Goal: Task Accomplishment & Management: Use online tool/utility

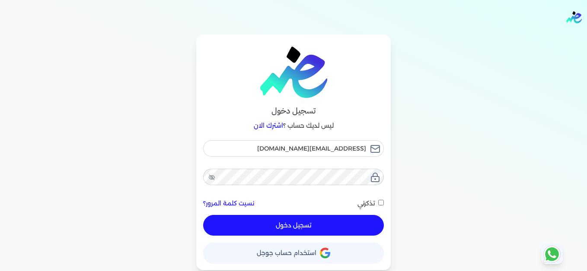
click at [341, 234] on button "تسجيل دخول" at bounding box center [293, 225] width 181 height 21
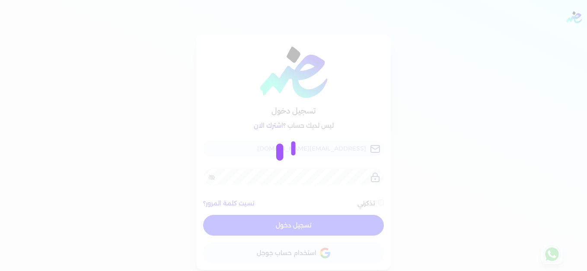
checkbox input "false"
click at [421, 43] on div at bounding box center [293, 135] width 587 height 271
click at [531, 127] on div at bounding box center [293, 135] width 587 height 271
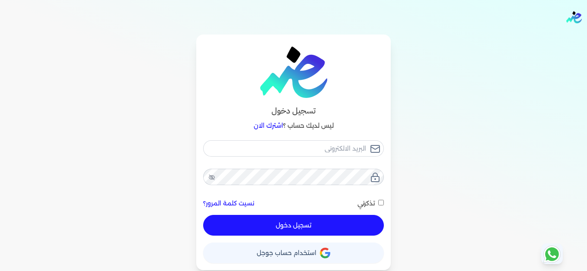
click at [278, 122] on link "اشترك الان" at bounding box center [268, 126] width 29 height 8
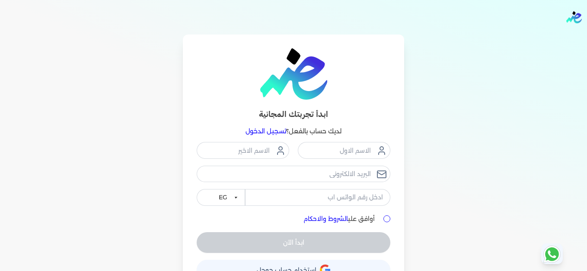
click at [278, 132] on link "تسجيل الدخول" at bounding box center [265, 131] width 41 height 8
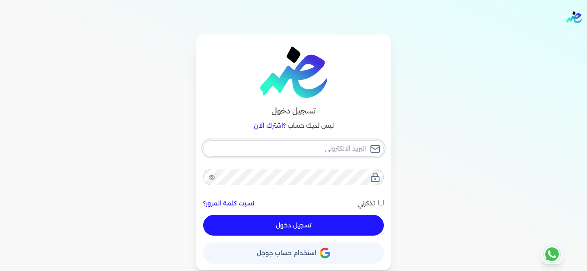
click at [349, 146] on input "email" at bounding box center [293, 148] width 181 height 16
type input "[EMAIL_ADDRESS][DOMAIN_NAME]"
click at [372, 223] on button "تسجيل دخول" at bounding box center [293, 225] width 181 height 21
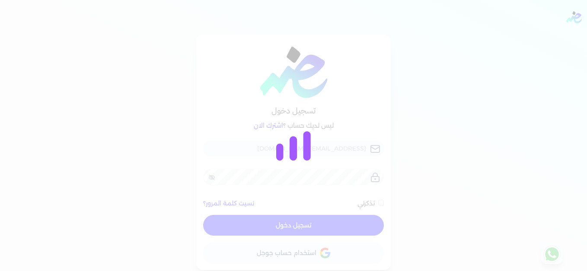
checkbox input "false"
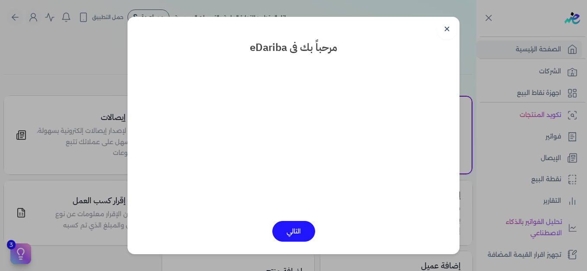
click at [440, 35] on link "✕" at bounding box center [446, 29] width 21 height 21
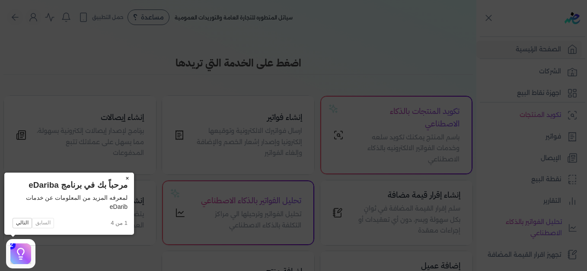
click at [129, 177] on button "×" at bounding box center [127, 179] width 14 height 12
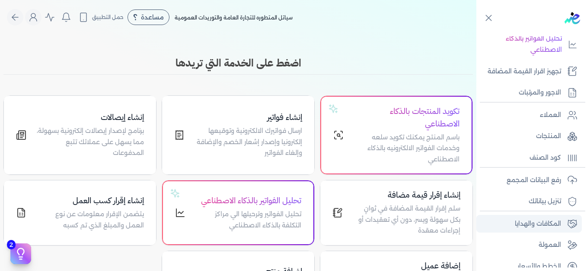
scroll to position [195, 0]
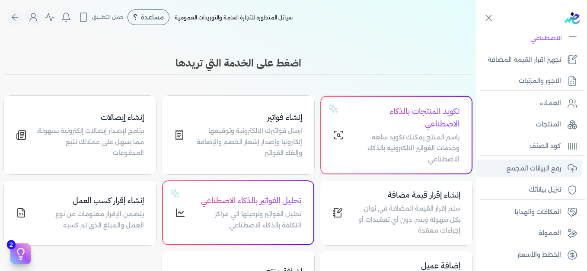
click at [530, 172] on p "رفع البيانات المجمع" at bounding box center [533, 168] width 54 height 11
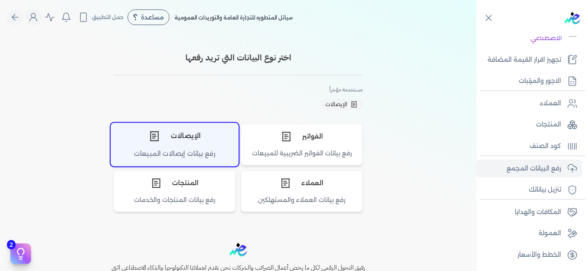
click at [184, 145] on div "الإيصالات" at bounding box center [174, 136] width 127 height 26
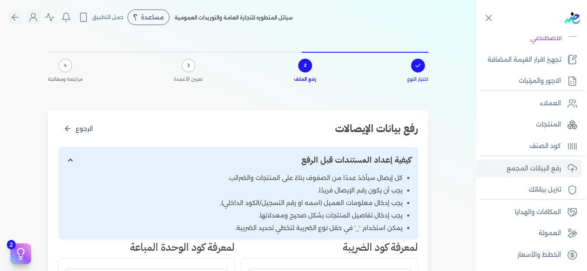
scroll to position [259, 0]
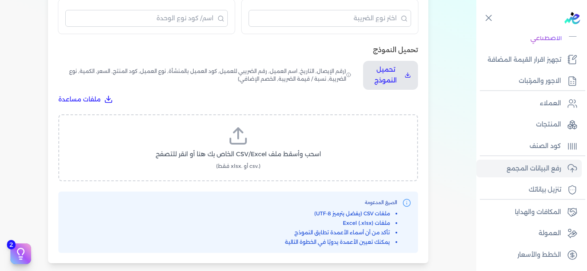
click at [229, 146] on label "اسحب وأسقط ملف CSV/Excel الخاص بك هنا أو انقر للتصفح (.csv أو .xlsx فقط)" at bounding box center [238, 148] width 337 height 44
click at [0, 0] on input "اسحب وأسقط ملف CSV/Excel الخاص بك هنا أو انقر للتصفح (.csv أو .xlsx فقط)" at bounding box center [0, 0] width 0 height 0
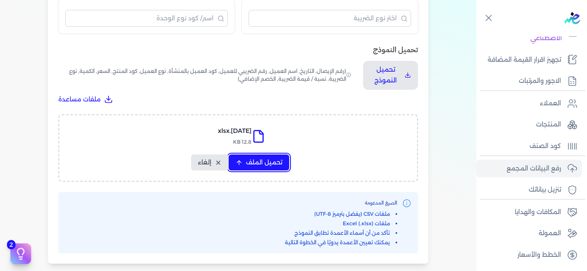
click at [248, 165] on span "تحميل الملف" at bounding box center [264, 162] width 36 height 9
select select "التاريخ"
select select "أسم العميل"
select select "نوع العميل"
select select "وصف البند"
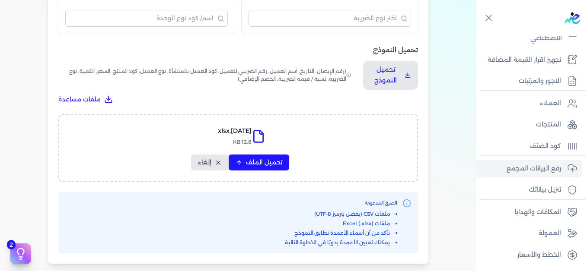
select select "السعر"
select select "الكمية"
select select "نوع الضريبة"
select select "نسبة / قيمة الضريبة"
select select "خصم اضافي"
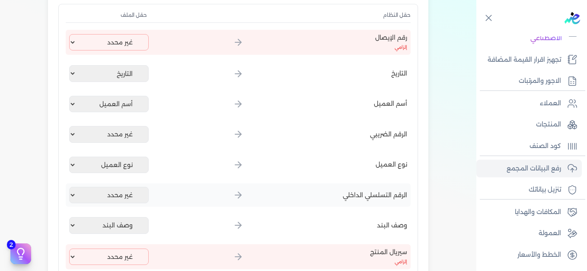
scroll to position [86, 0]
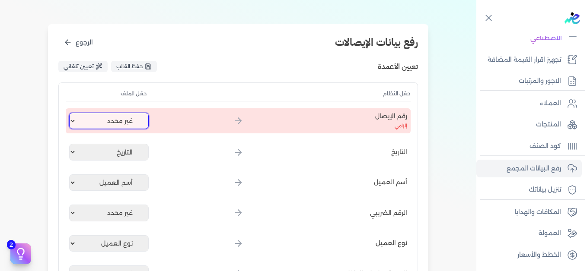
click at [120, 123] on select "غير محدد إيصال رقم التاريخ كود العميل بالمنشأة أسم العميل الرقم الضريبي للعميل …" at bounding box center [108, 121] width 79 height 16
select select "إيصال رقم"
click at [71, 113] on select "غير محدد إيصال رقم التاريخ كود العميل بالمنشأة أسم العميل الرقم الضريبي للعميل …" at bounding box center [108, 121] width 79 height 16
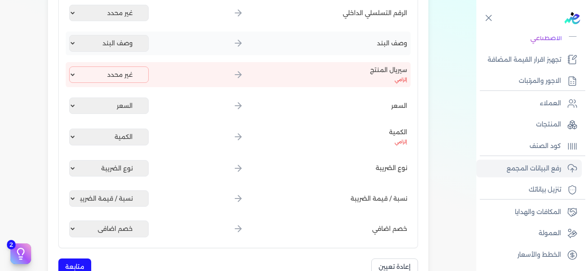
scroll to position [389, 0]
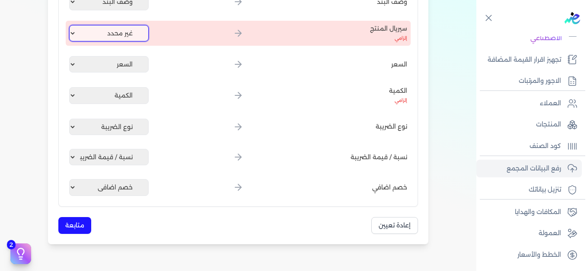
click at [110, 39] on select "غير محدد إيصال رقم التاريخ كود العميل بالمنشأة أسم العميل الرقم الضريبي للعميل …" at bounding box center [108, 33] width 79 height 16
select select "كود المنتج الداخلي"
click at [71, 25] on select "غير محدد إيصال رقم التاريخ كود العميل بالمنشأة أسم العميل الرقم الضريبي للعميل …" at bounding box center [108, 33] width 79 height 16
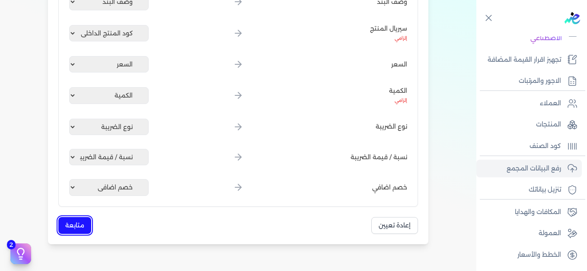
drag, startPoint x: 86, startPoint y: 226, endPoint x: 205, endPoint y: 203, distance: 121.1
click at [86, 227] on button "متابعة" at bounding box center [74, 225] width 33 height 17
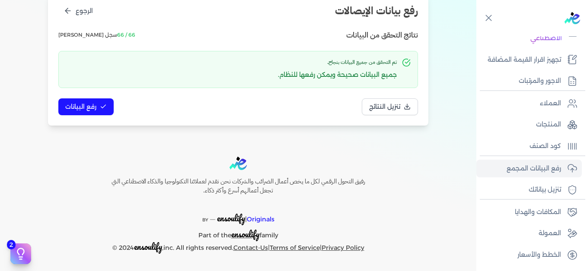
scroll to position [118, 0]
click at [99, 114] on button "رفع البيانات" at bounding box center [85, 106] width 55 height 17
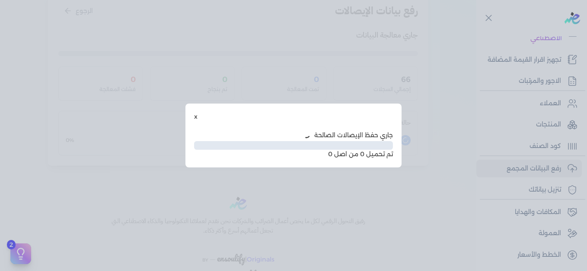
scroll to position [70, 0]
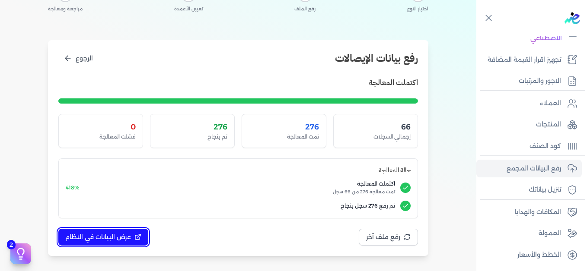
click at [120, 238] on span "عرض البيانات في النظام" at bounding box center [98, 237] width 66 height 9
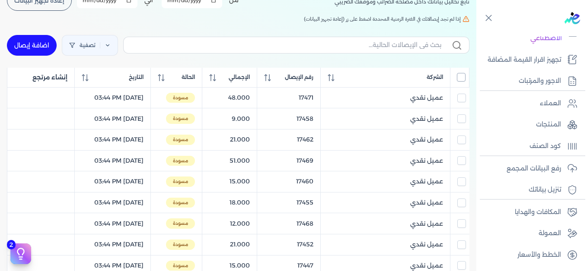
click at [460, 80] on input "All items unselected" at bounding box center [461, 77] width 9 height 9
checkbox input "true"
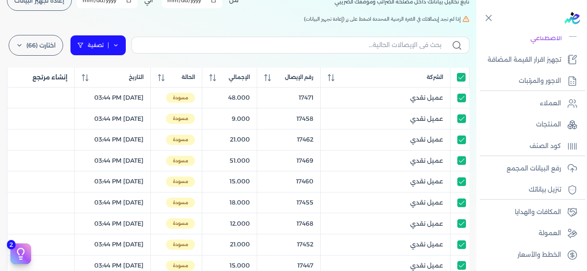
click at [112, 43] on link "تصفية" at bounding box center [98, 45] width 56 height 21
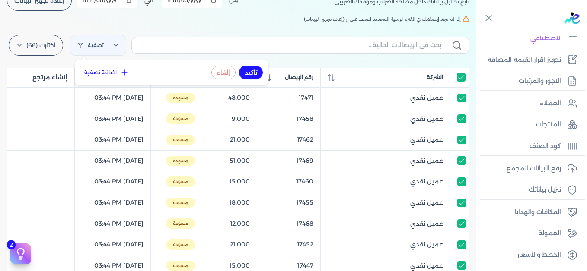
click at [120, 73] on icon at bounding box center [124, 72] width 9 height 9
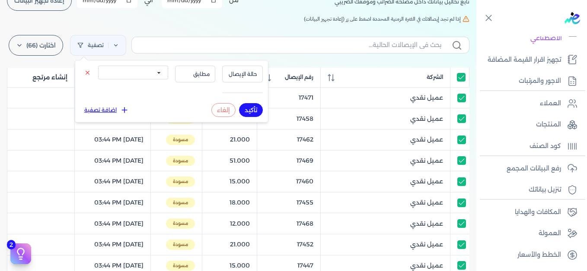
click at [140, 74] on select "الكل مقبولة غير مقبولة يتم مراجعتها ملغية مرفوضة مسودة" at bounding box center [133, 73] width 70 height 14
select select "draft"
click at [98, 66] on select "الكل مقبولة غير مقبولة يتم مراجعتها ملغية مرفوضة مسودة" at bounding box center [133, 73] width 70 height 14
click at [252, 108] on button "تأكيد" at bounding box center [251, 110] width 24 height 14
click at [210, 22] on h5 "إذا لم تجد إيصالاتك في الفترة الزمنية المحددة اضغط على زر (إعادة تجهيز البيانات)" at bounding box center [238, 19] width 462 height 8
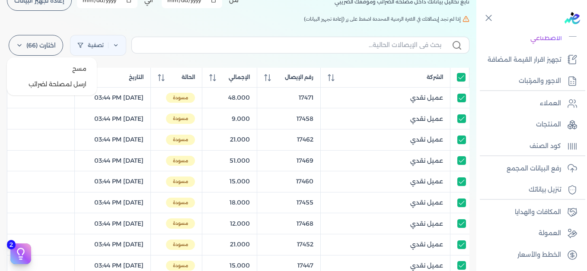
click at [43, 48] on label "اختارت (66)" at bounding box center [36, 45] width 54 height 21
click at [57, 82] on button "ارسل لمصلحة لضرائب" at bounding box center [51, 84] width 83 height 16
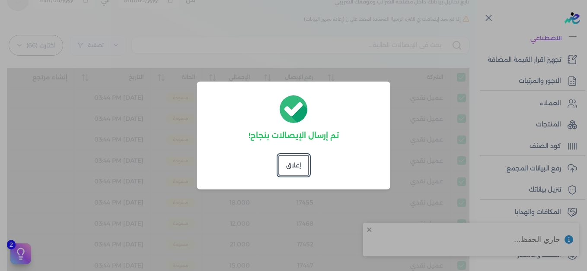
checkbox input "true"
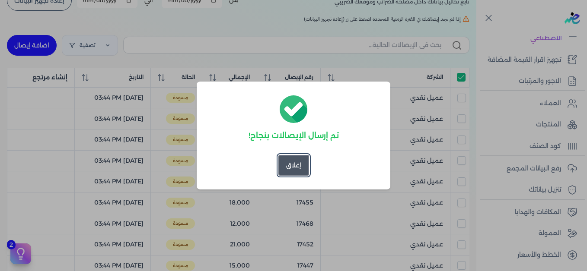
click at [296, 166] on button "إغلاق" at bounding box center [293, 165] width 31 height 21
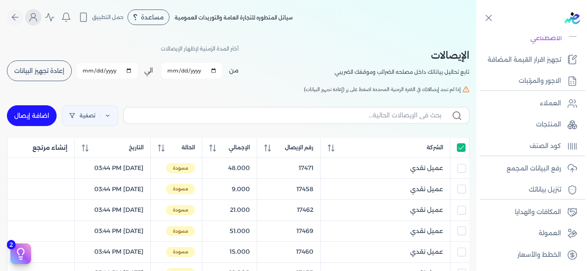
click at [36, 18] on icon "Global" at bounding box center [33, 19] width 7 height 3
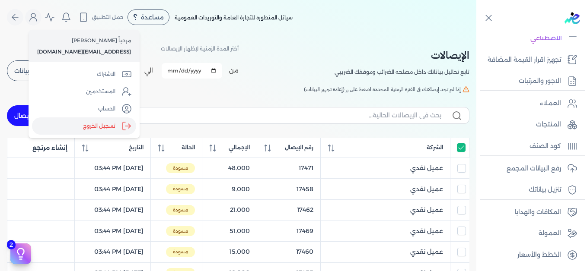
click at [98, 122] on label "تسجيل الخروج" at bounding box center [84, 125] width 104 height 17
click at [476, 35] on input "Close" at bounding box center [476, 35] width 0 height 0
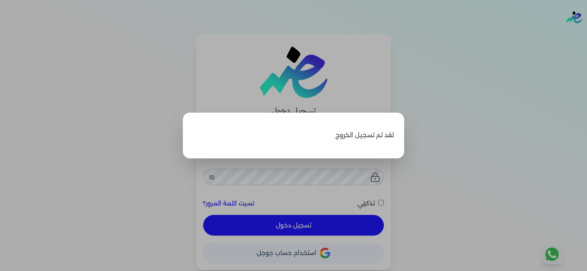
click at [530, 67] on label "Close" at bounding box center [293, 135] width 587 height 271
click at [586, 35] on input "Close" at bounding box center [587, 35] width 0 height 0
